Goal: Transaction & Acquisition: Obtain resource

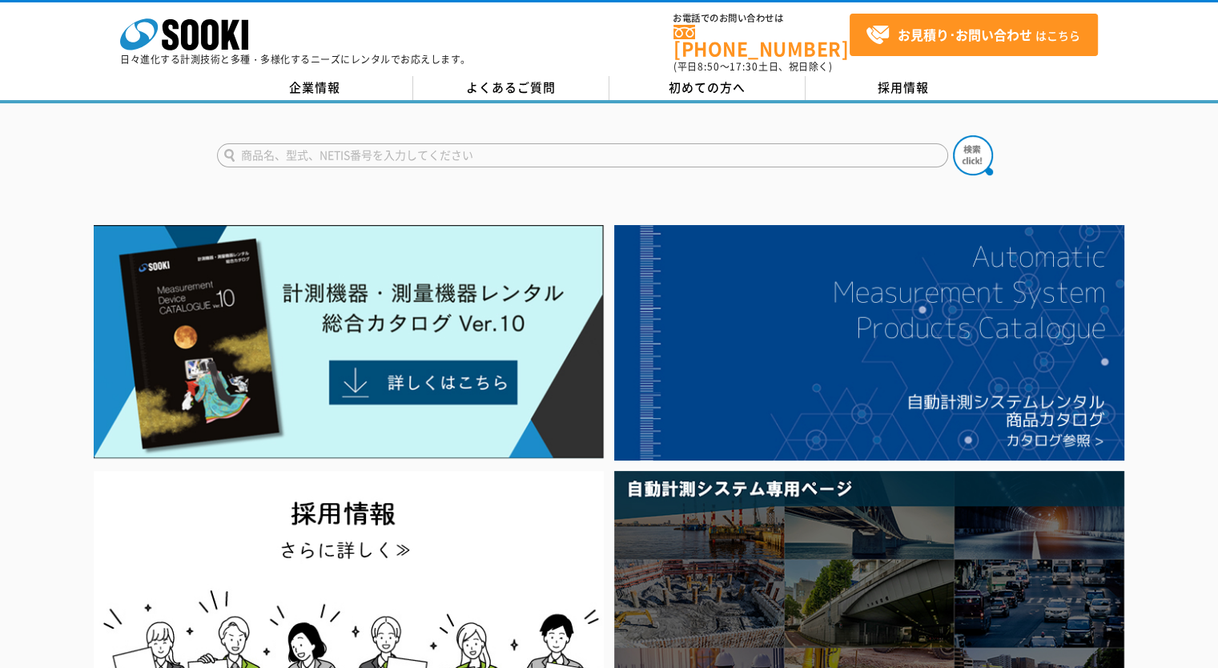
click at [767, 150] on input "text" at bounding box center [582, 155] width 731 height 24
type input "チルフォ"
click at [972, 146] on img at bounding box center [973, 155] width 40 height 40
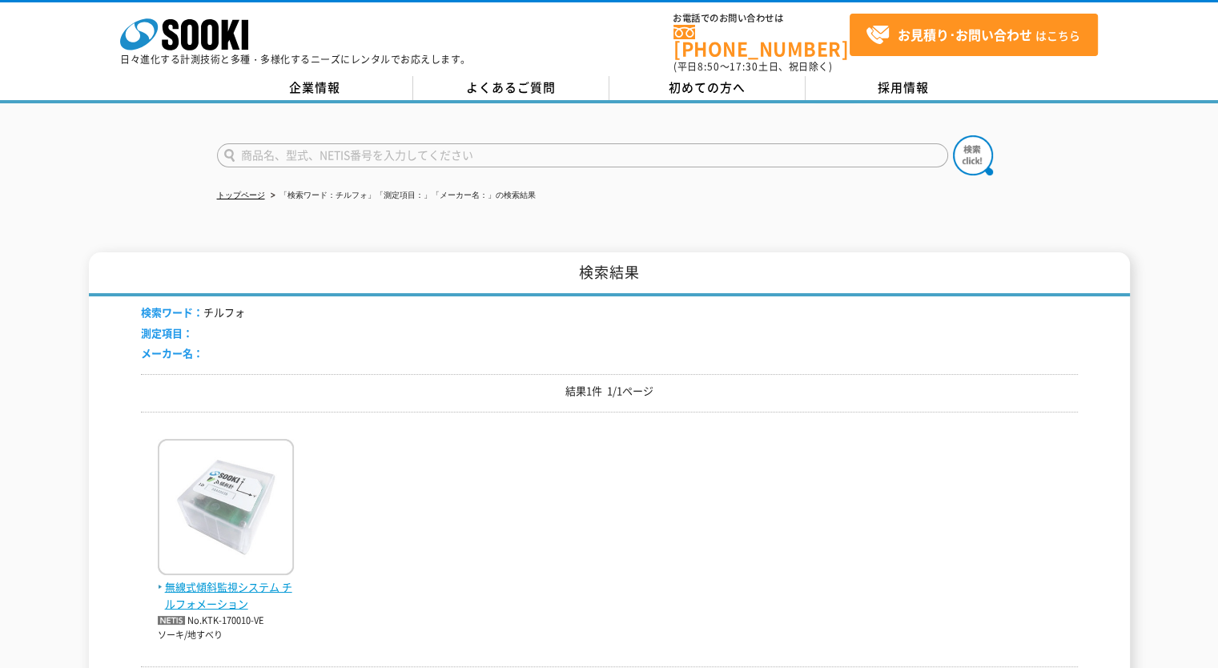
click at [223, 484] on img at bounding box center [226, 509] width 136 height 140
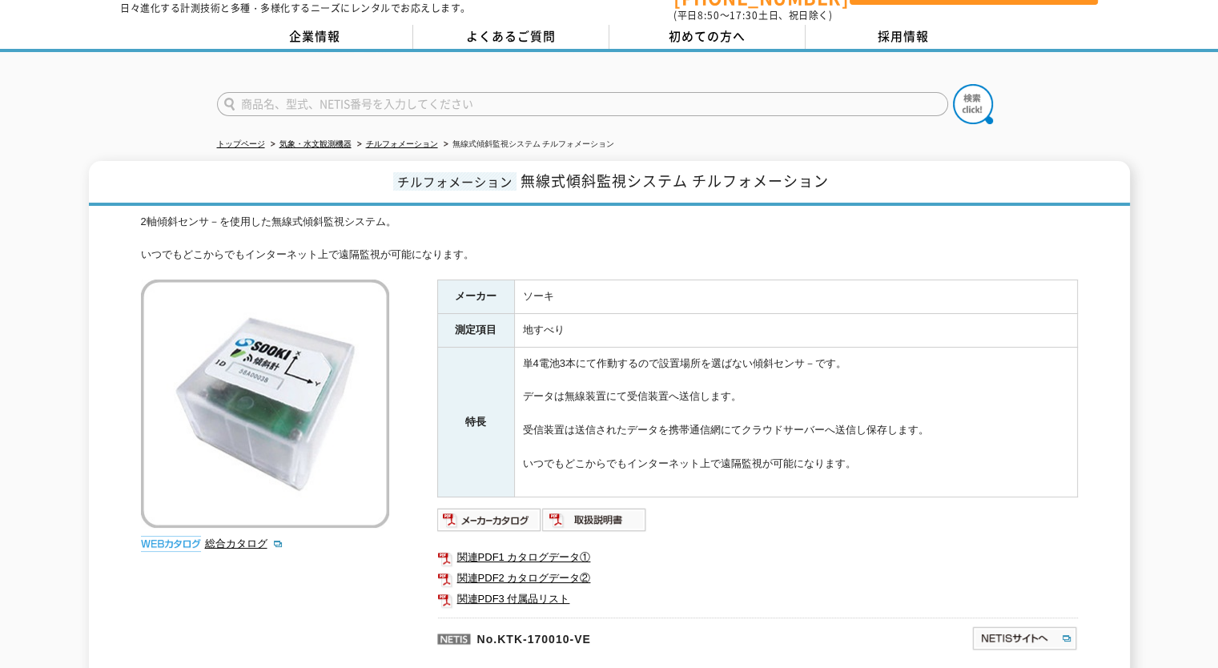
scroll to position [80, 0]
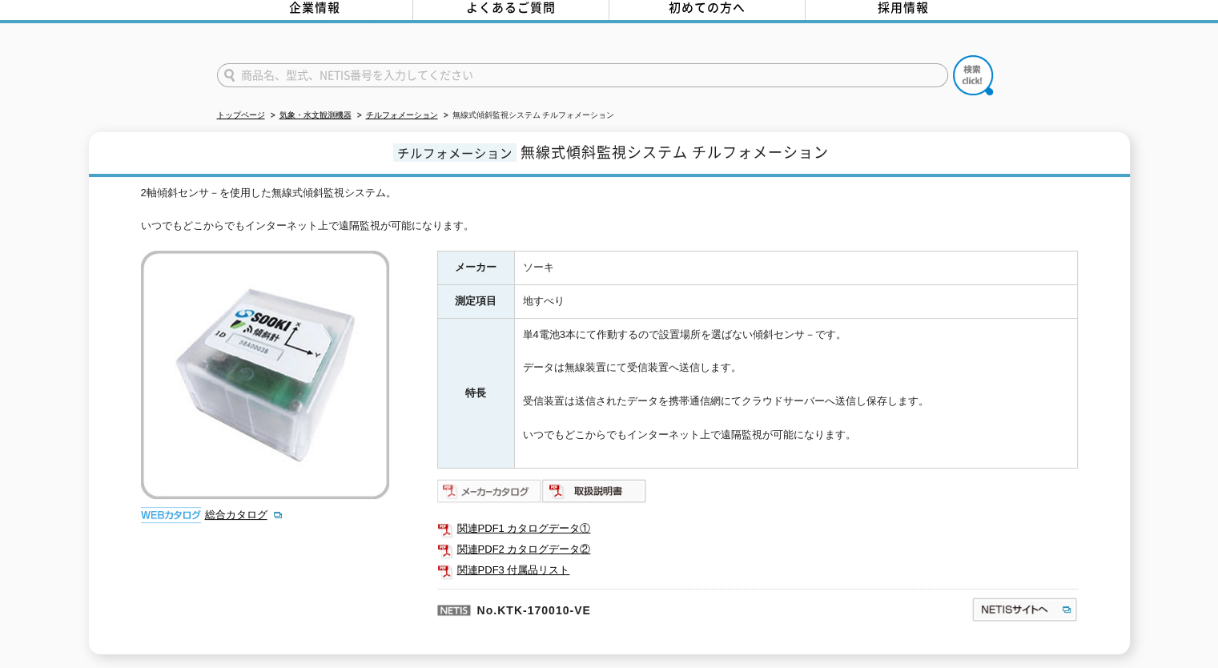
click at [510, 478] on img at bounding box center [489, 491] width 105 height 26
